Goal: Task Accomplishment & Management: Manage account settings

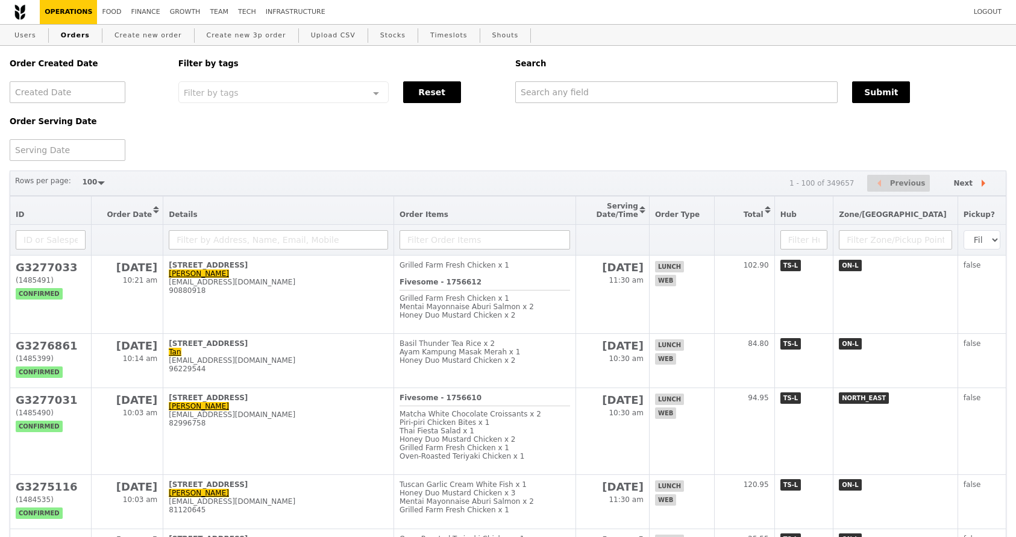
select select "100"
click at [588, 95] on input "text" at bounding box center [676, 92] width 323 height 22
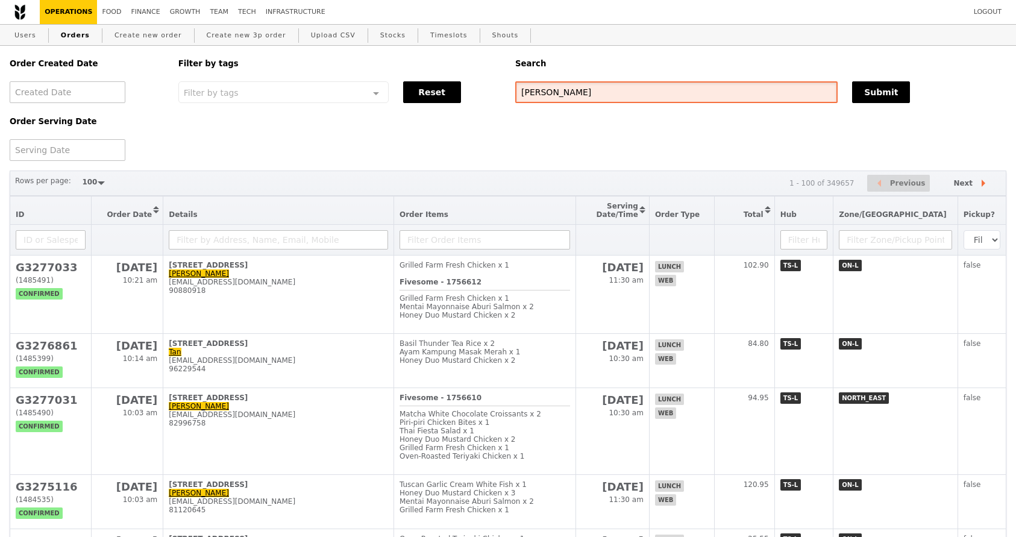
type input "[PERSON_NAME]"
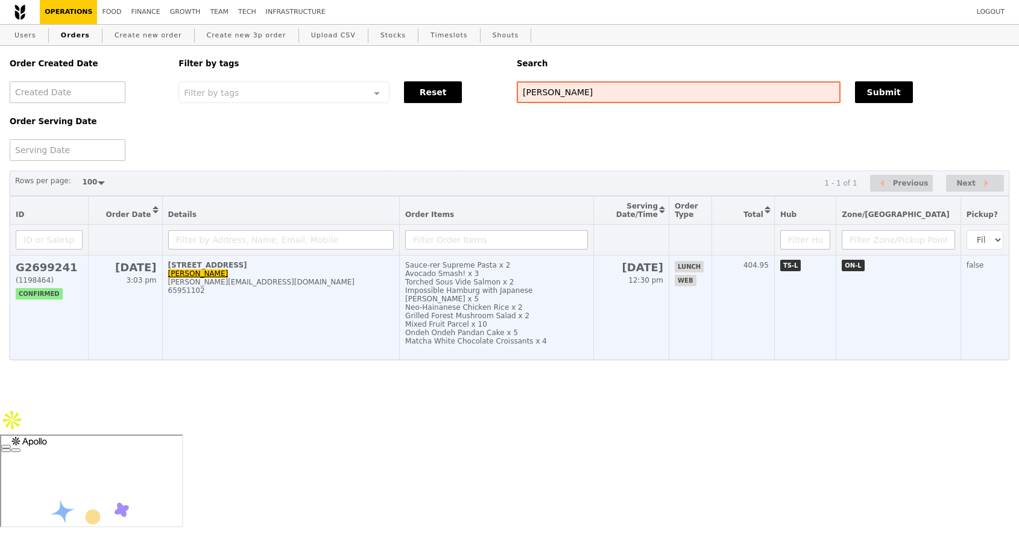
click at [526, 332] on div "Ondeh Ondeh Pandan Cake x 5" at bounding box center [496, 333] width 183 height 8
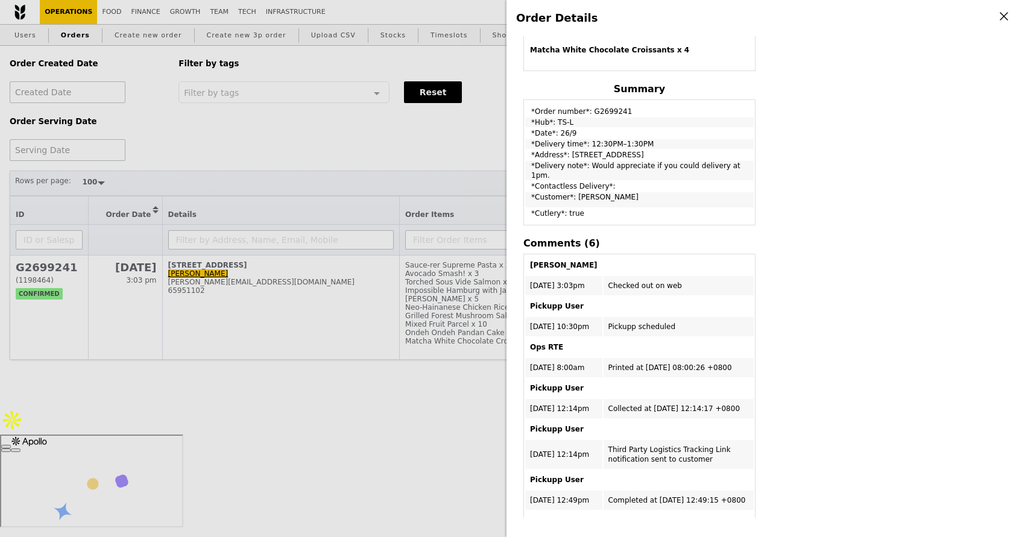
scroll to position [605, 0]
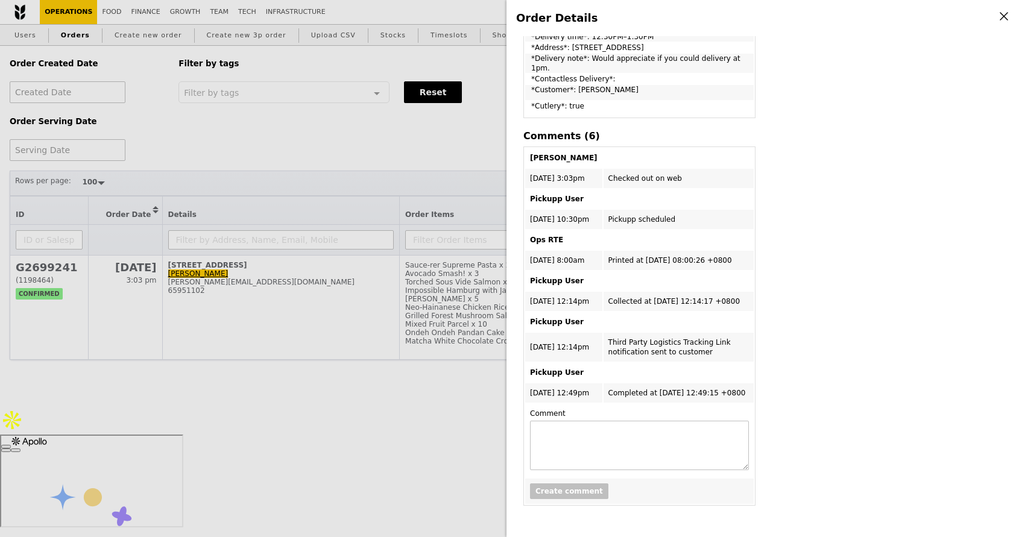
click at [351, 367] on div "Order Details Edit order Changelog Cancel Order ID G2699241 – View receipt | Pi…" at bounding box center [509, 268] width 1019 height 537
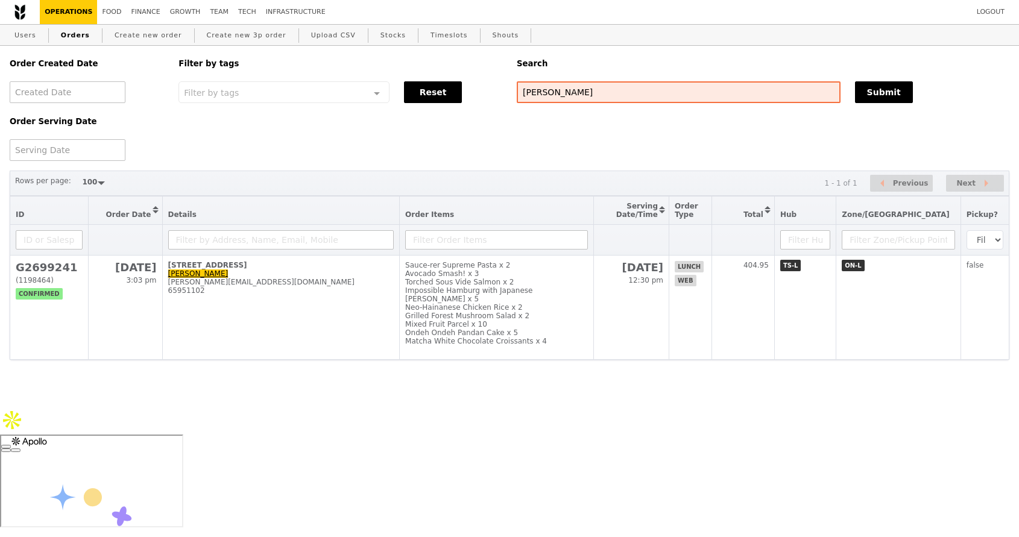
scroll to position [839, 0]
